Goal: Task Accomplishment & Management: Use online tool/utility

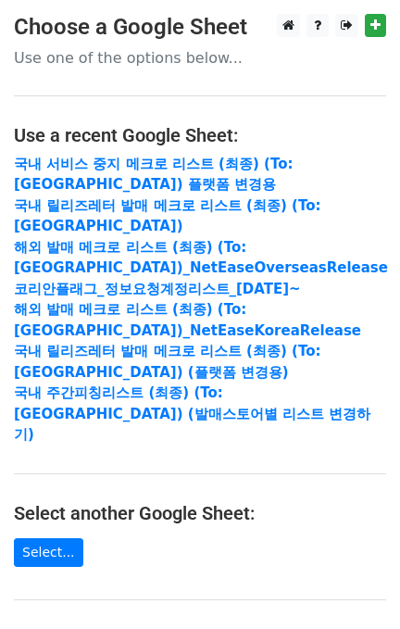
scroll to position [357, 0]
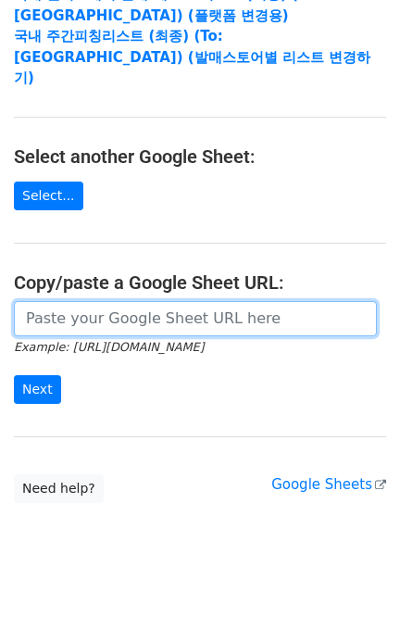
click at [161, 308] on input "url" at bounding box center [195, 318] width 363 height 35
paste input "[URL][DOMAIN_NAME]"
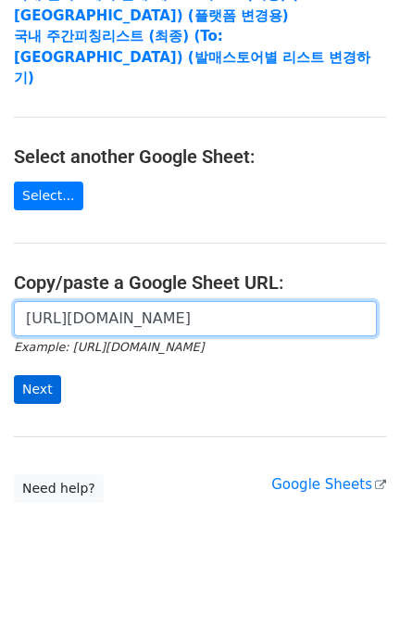
type input "[URL][DOMAIN_NAME]"
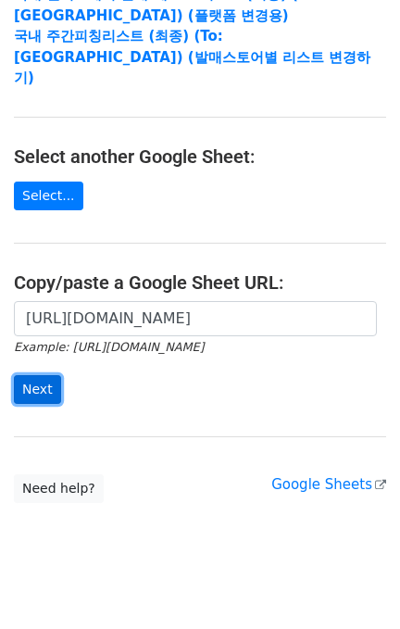
click at [32, 375] on input "Next" at bounding box center [37, 389] width 47 height 29
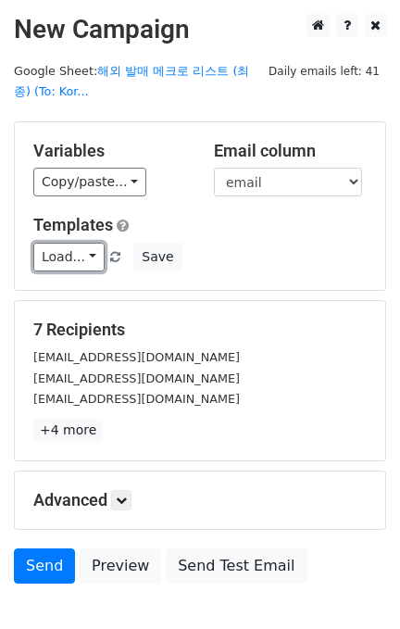
click at [75, 253] on link "Load..." at bounding box center [68, 257] width 71 height 29
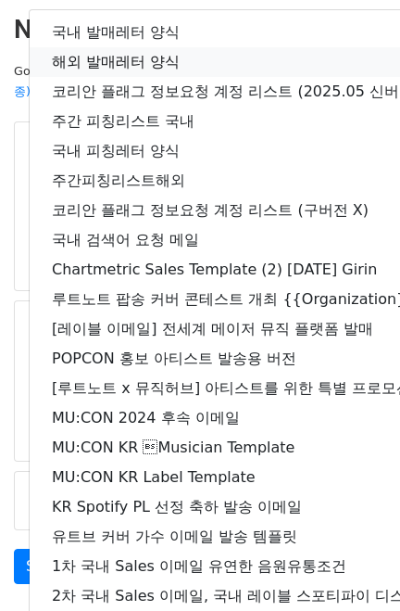
click at [167, 56] on link "해외 발매레터 양식" at bounding box center [327, 62] width 595 height 30
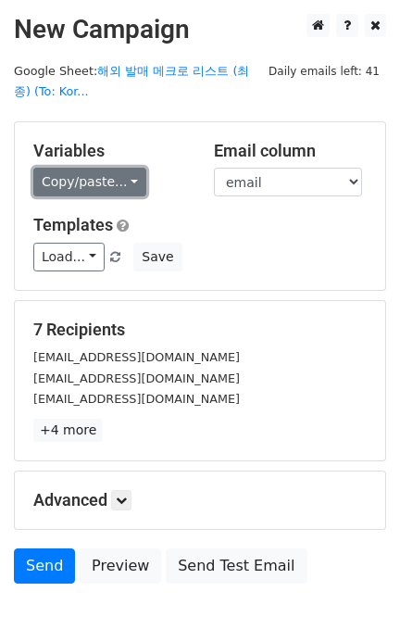
click at [102, 194] on link "Copy/paste..." at bounding box center [89, 182] width 113 height 29
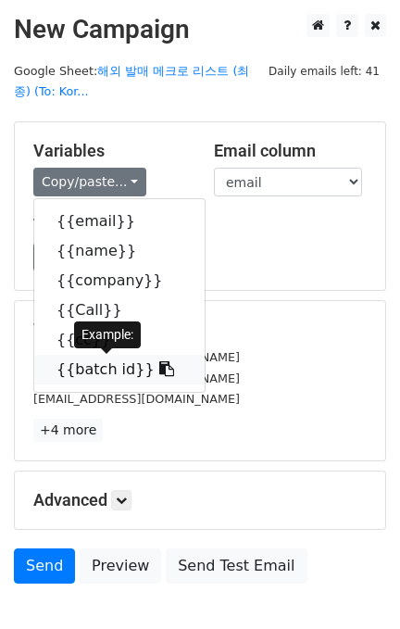
click at [126, 372] on link "{{batch id}}" at bounding box center [119, 370] width 171 height 30
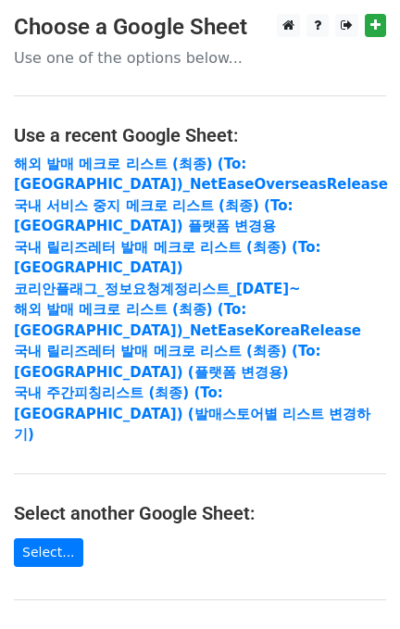
scroll to position [357, 0]
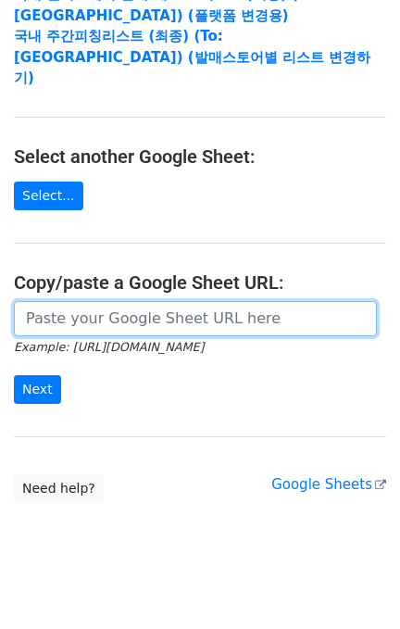
click at [153, 301] on input "url" at bounding box center [195, 318] width 363 height 35
paste input "[URL][DOMAIN_NAME]"
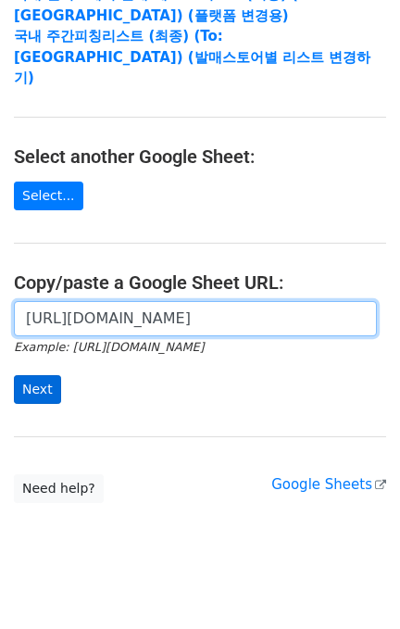
type input "[URL][DOMAIN_NAME]"
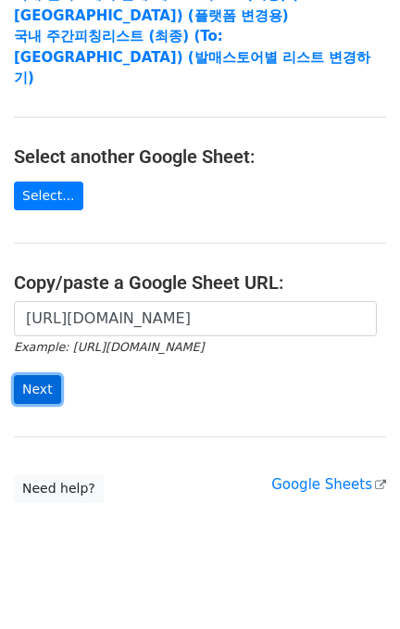
click at [40, 375] on input "Next" at bounding box center [37, 389] width 47 height 29
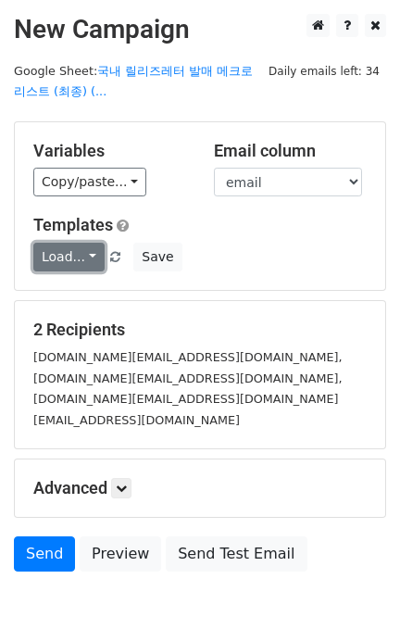
click at [79, 263] on link "Load..." at bounding box center [68, 257] width 71 height 29
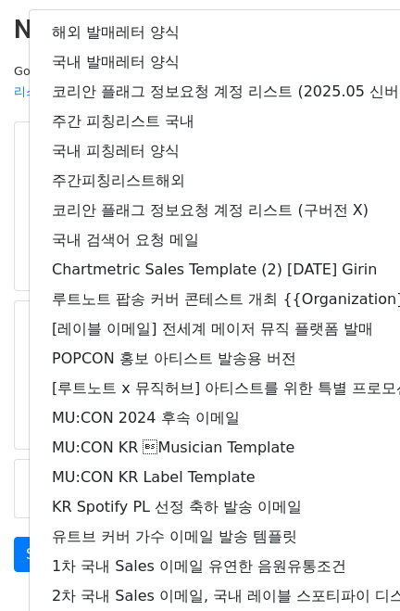
click at [21, 55] on main "New Campaign Daily emails left: 34 Google Sheet: 국내 릴리즈레터 발매 메크로 리스트 (최종) (... …" at bounding box center [200, 297] width 400 height 567
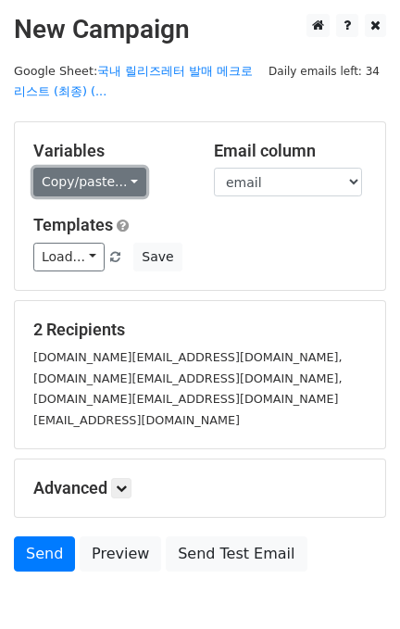
click at [73, 182] on link "Copy/paste..." at bounding box center [89, 182] width 113 height 29
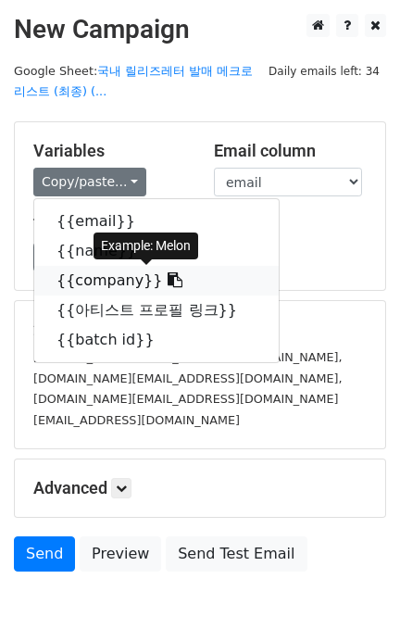
click at [168, 275] on icon at bounding box center [175, 279] width 15 height 15
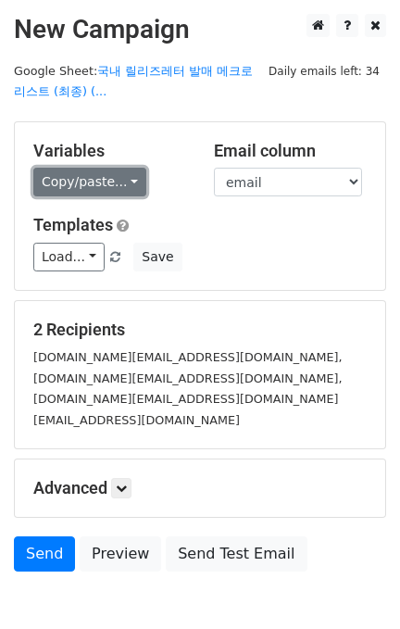
click at [82, 185] on link "Copy/paste..." at bounding box center [89, 182] width 113 height 29
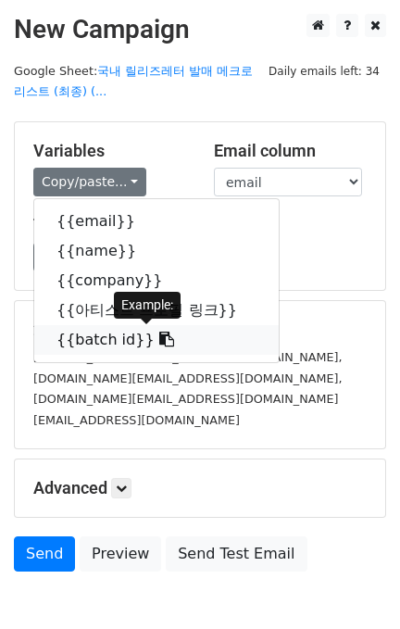
click at [106, 336] on link "{{batch id}}" at bounding box center [156, 340] width 245 height 30
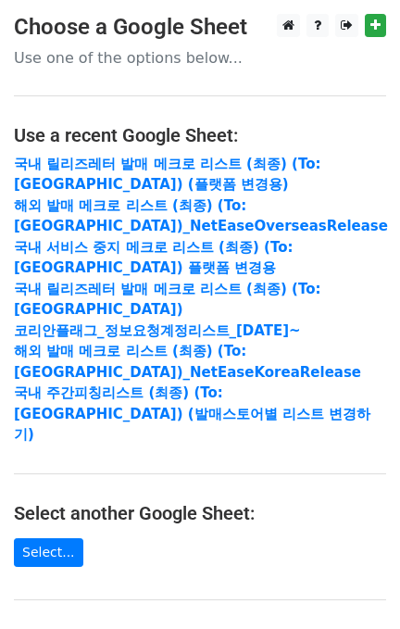
scroll to position [247, 0]
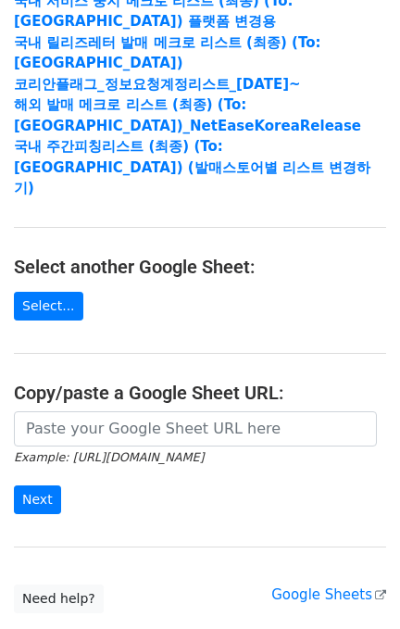
click at [135, 384] on main "Choose a Google Sheet Use one of the options below... Use a recent Google Sheet…" at bounding box center [200, 190] width 400 height 846
click at [141, 449] on icon "Example: [URL][DOMAIN_NAME]" at bounding box center [109, 457] width 190 height 17
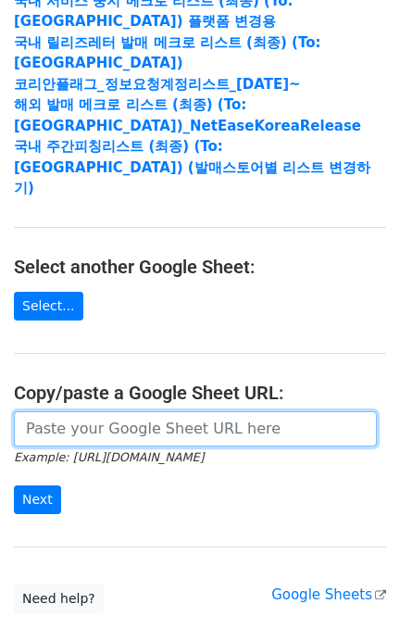
click at [145, 412] on input "url" at bounding box center [195, 429] width 363 height 35
paste input "[URL][DOMAIN_NAME]"
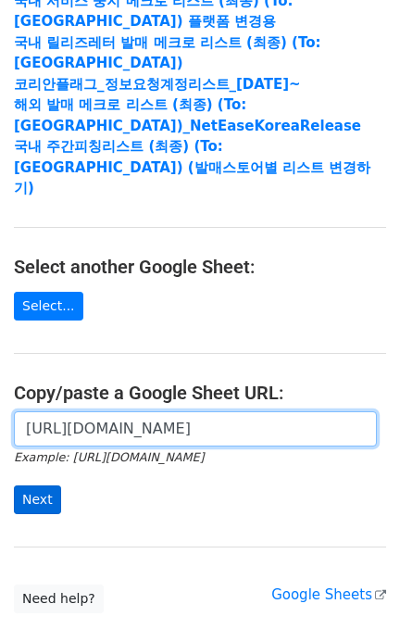
scroll to position [0, 441]
type input "[URL][DOMAIN_NAME]"
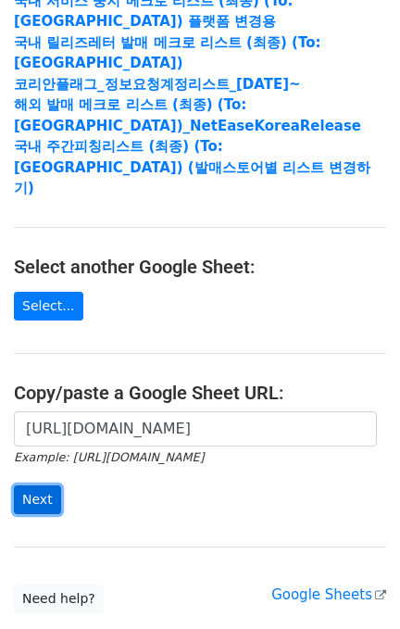
click at [44, 486] on input "Next" at bounding box center [37, 500] width 47 height 29
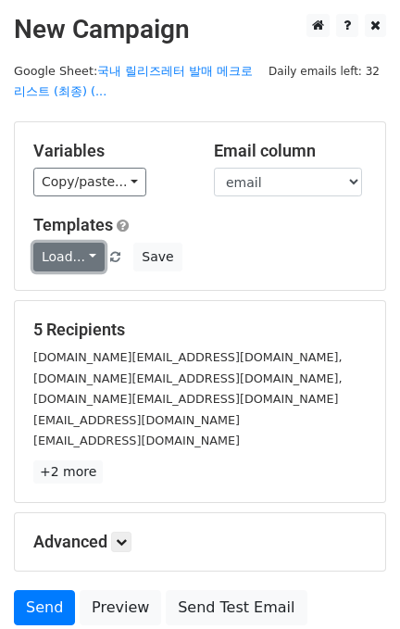
click at [75, 251] on link "Load..." at bounding box center [68, 257] width 71 height 29
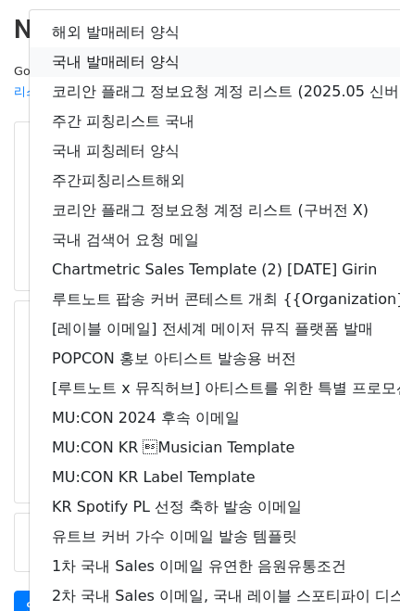
click at [116, 51] on link "국내 발매레터 양식" at bounding box center [327, 62] width 595 height 30
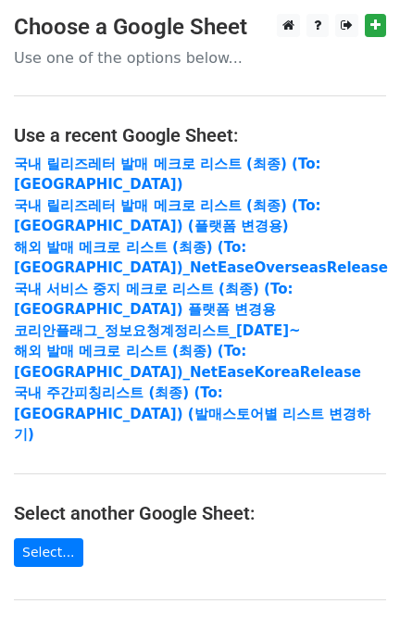
scroll to position [247, 0]
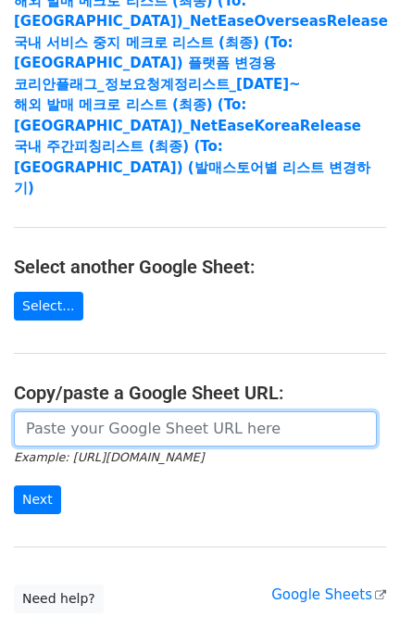
click at [122, 412] on input "url" at bounding box center [195, 429] width 363 height 35
paste input "https://docs.google.com/spreadsheets/d/1ZSgOr0nBT7DxnERC5vRDOuM0mjO4OWihUZZpA6t…"
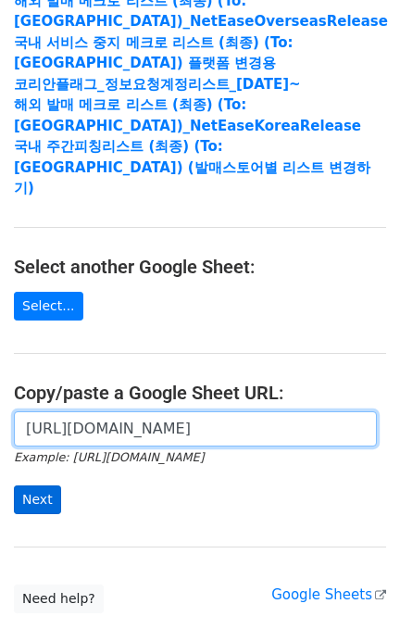
type input "https://docs.google.com/spreadsheets/d/1ZSgOr0nBT7DxnERC5vRDOuM0mjO4OWihUZZpA6t…"
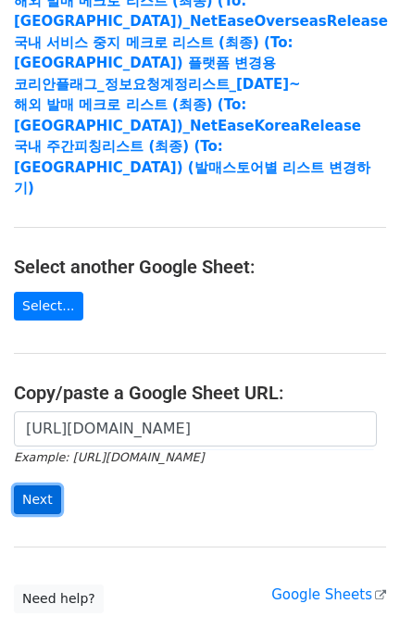
click at [44, 486] on input "Next" at bounding box center [37, 500] width 47 height 29
